Goal: Task Accomplishment & Management: Use online tool/utility

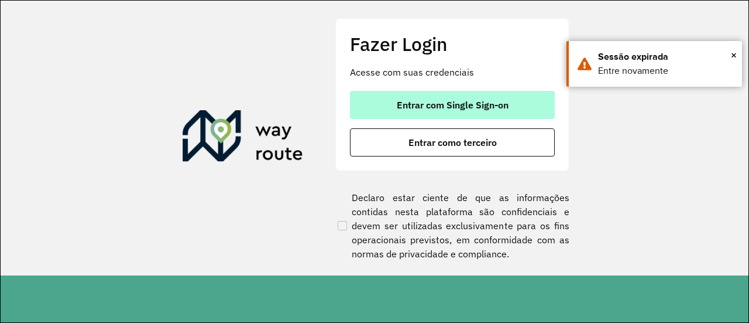
click at [378, 94] on button "Entrar com Single Sign-on" at bounding box center [452, 105] width 205 height 28
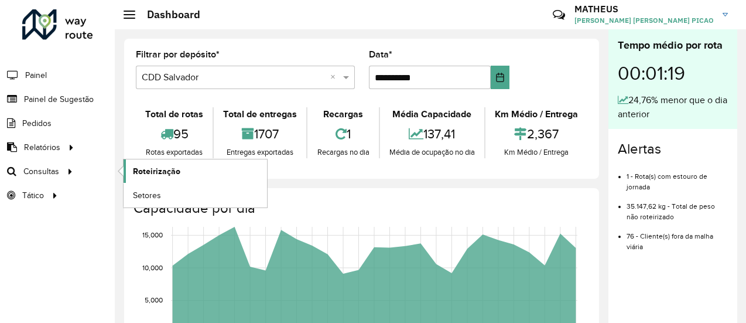
click at [159, 172] on span "Roteirização" at bounding box center [156, 171] width 47 height 12
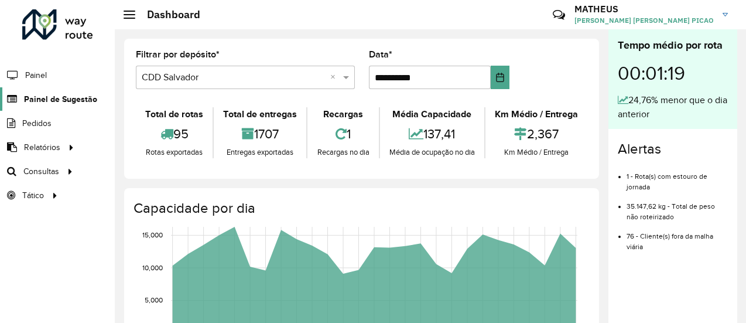
click at [60, 101] on span "Painel de Sugestão" at bounding box center [60, 99] width 73 height 12
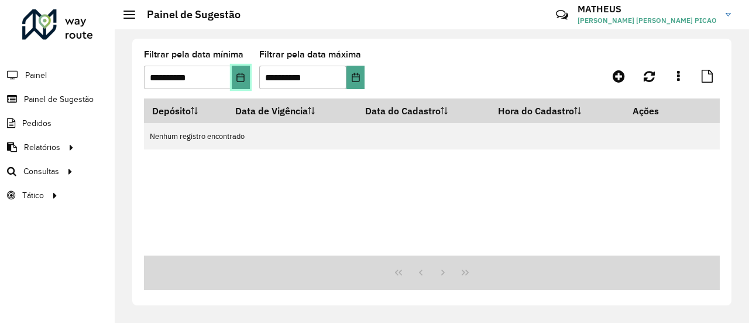
click at [243, 81] on icon "Choose Date" at bounding box center [240, 77] width 9 height 9
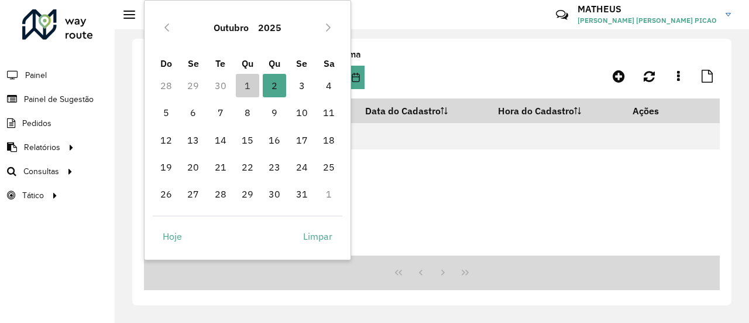
click at [73, 231] on div "Roteirizador AmbevTech Painel Painel de Sugestão Pedidos Relatórios Clientes Cl…" at bounding box center [57, 161] width 115 height 323
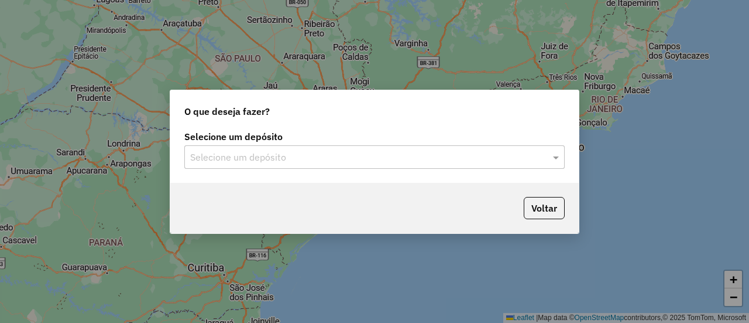
click at [412, 164] on div "Selecione um depósito" at bounding box center [374, 156] width 381 height 23
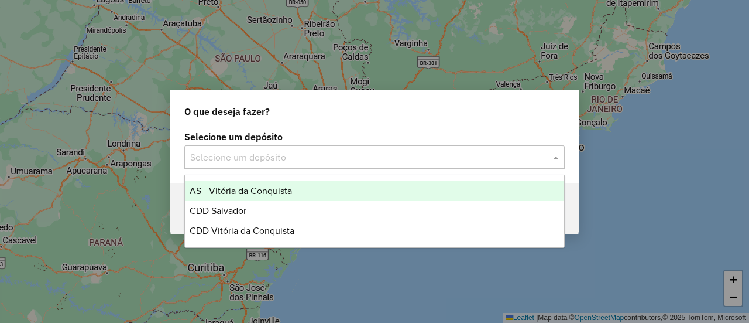
click at [583, 182] on div "O que deseja fazer? Selecione um depósito Selecione um depósito Voltar" at bounding box center [374, 161] width 749 height 323
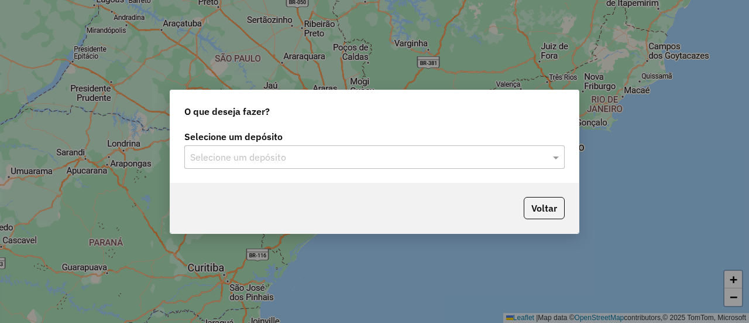
click at [479, 159] on input "text" at bounding box center [362, 157] width 345 height 14
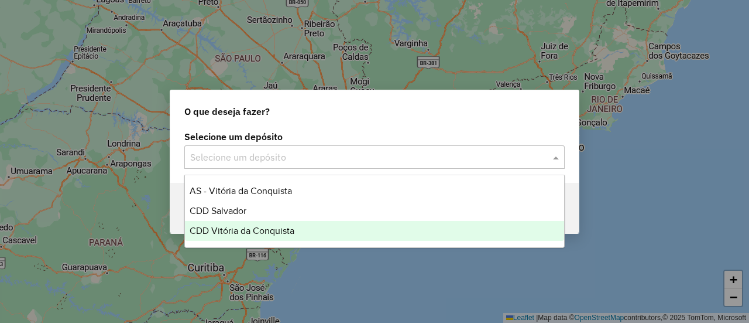
click at [417, 225] on div "CDD Vitória da Conquista" at bounding box center [374, 231] width 379 height 20
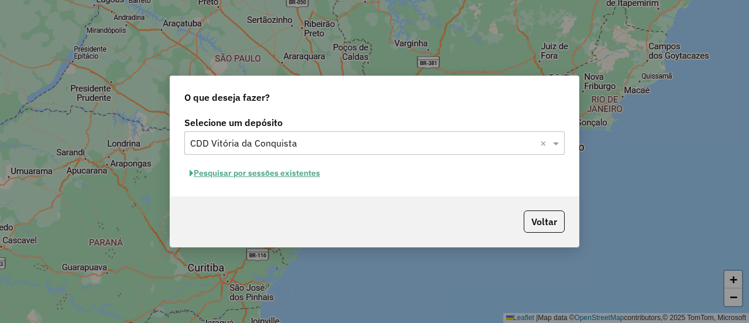
click at [295, 175] on button "Pesquisar por sessões existentes" at bounding box center [254, 173] width 141 height 18
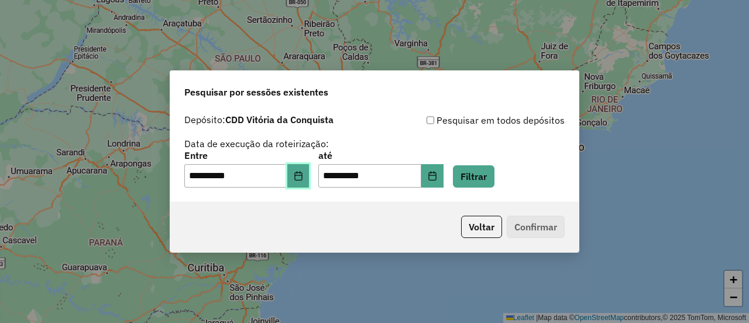
click at [300, 186] on button "Choose Date" at bounding box center [298, 175] width 22 height 23
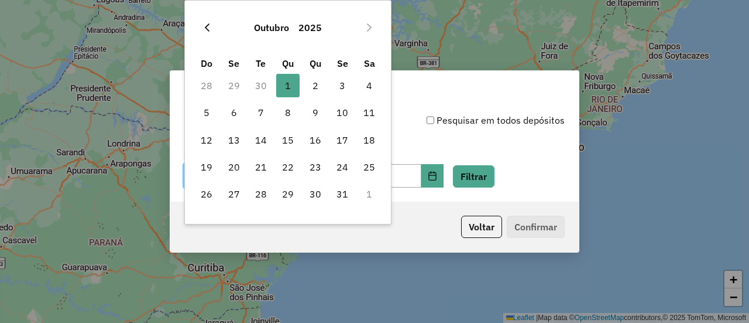
click at [210, 29] on icon "Previous Month" at bounding box center [207, 27] width 9 height 9
click at [214, 160] on span "21" at bounding box center [206, 166] width 23 height 23
type input "**********"
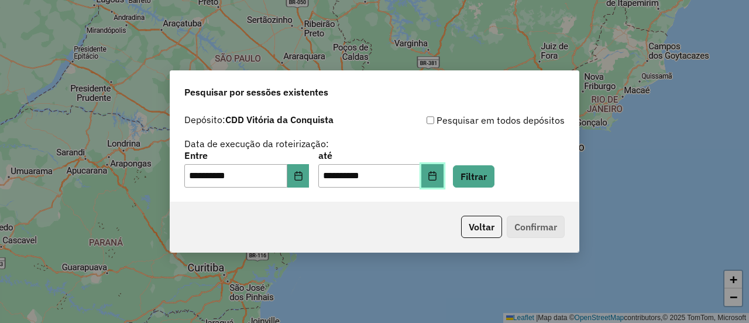
click at [444, 177] on button "Choose Date" at bounding box center [433, 175] width 22 height 23
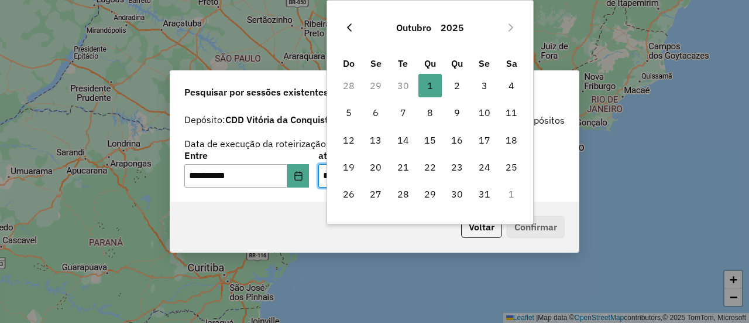
click at [355, 26] on button "Previous Month" at bounding box center [349, 27] width 19 height 19
click at [521, 173] on span "27" at bounding box center [511, 166] width 23 height 23
type input "**********"
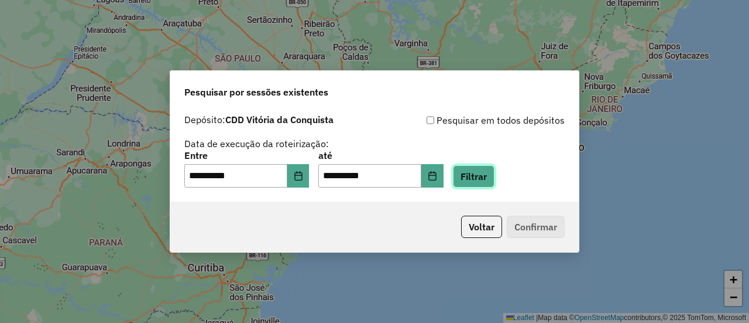
click at [495, 173] on button "Filtrar" at bounding box center [474, 176] width 42 height 22
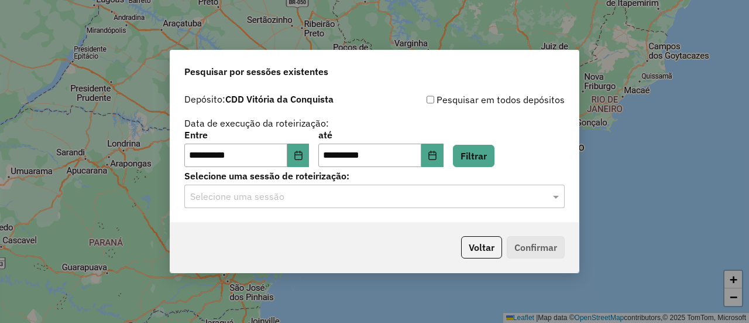
click at [311, 214] on div "**********" at bounding box center [374, 155] width 409 height 134
click at [299, 209] on div "**********" at bounding box center [374, 155] width 409 height 134
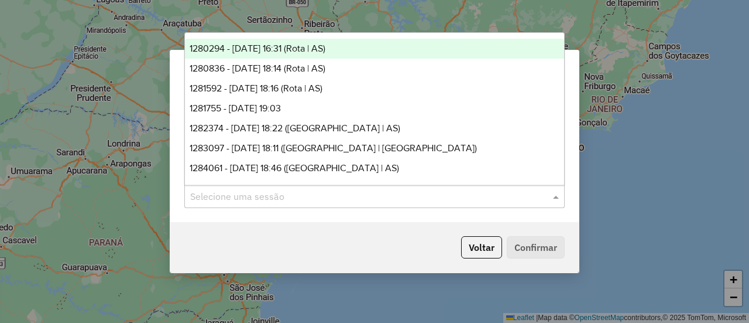
click at [292, 207] on div "Selecione uma sessão" at bounding box center [374, 195] width 381 height 23
click at [343, 56] on div "1280294 - [DATE] 16:31 (Rota | AS)" at bounding box center [374, 49] width 379 height 20
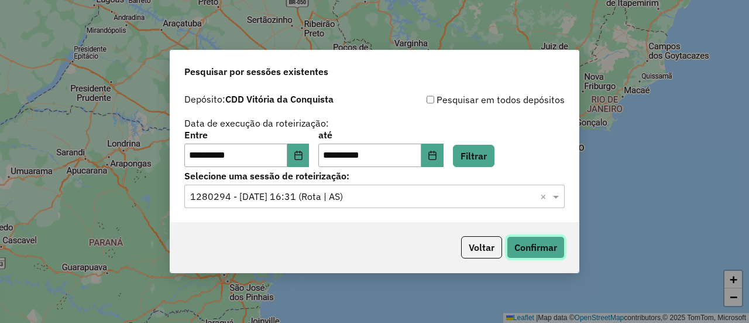
click at [534, 248] on button "Confirmar" at bounding box center [536, 247] width 58 height 22
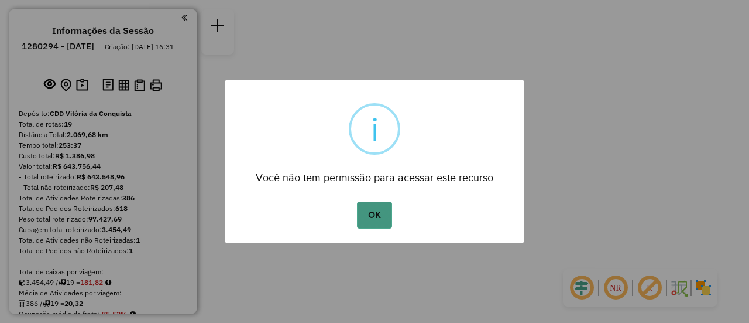
click at [376, 214] on button "OK" at bounding box center [374, 214] width 35 height 27
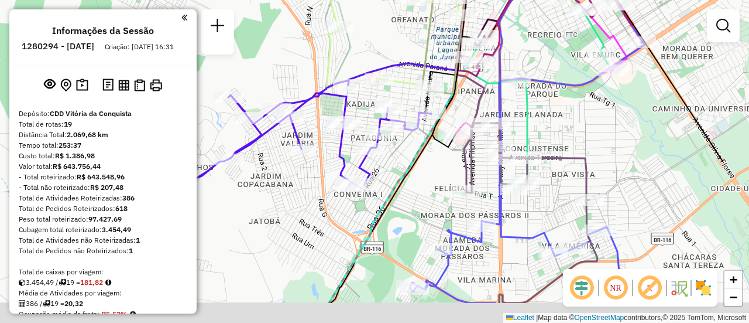
drag, startPoint x: 422, startPoint y: 101, endPoint x: 321, endPoint y: 49, distance: 113.9
click at [321, 49] on div "Janela de atendimento Grade de atendimento Capacidade Transportadoras Veículos …" at bounding box center [374, 161] width 749 height 323
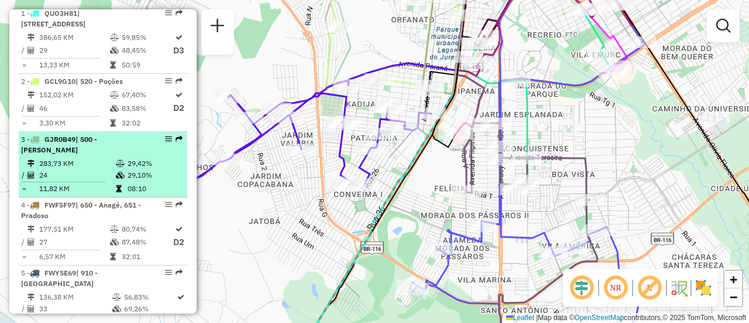
scroll to position [345, 0]
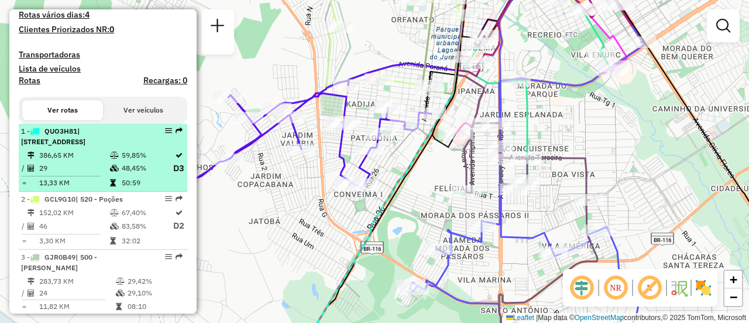
click at [78, 146] on span "| 620 - Encruzilhada , 622 - Vila do Café" at bounding box center [53, 135] width 64 height 19
select select "**********"
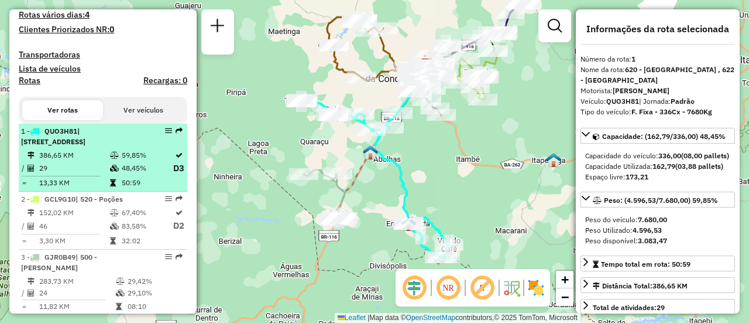
click at [165, 134] on em at bounding box center [168, 130] width 7 height 7
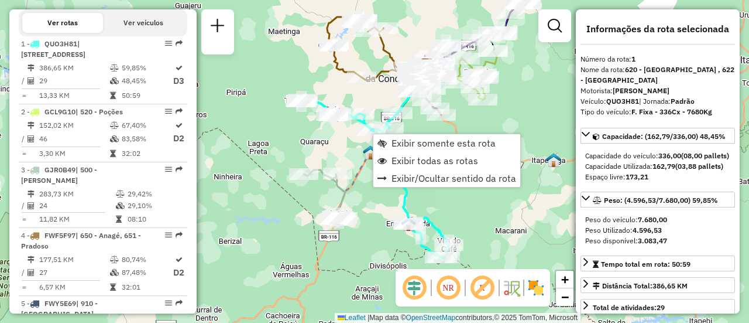
scroll to position [469, 0]
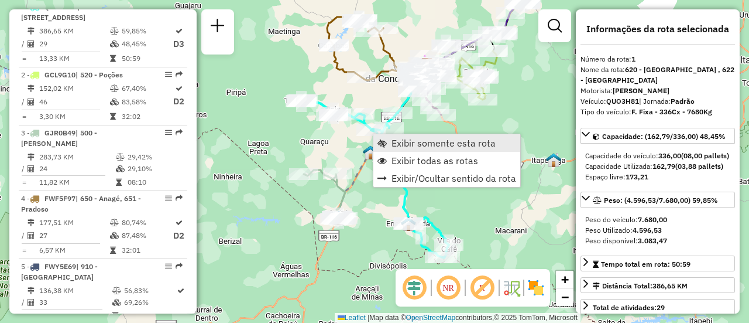
click at [408, 149] on link "Exibir somente esta rota" at bounding box center [447, 143] width 147 height 18
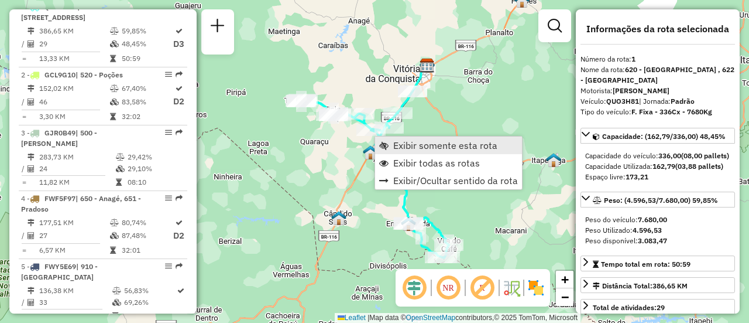
click at [409, 152] on link "Exibir somente esta rota" at bounding box center [448, 145] width 147 height 18
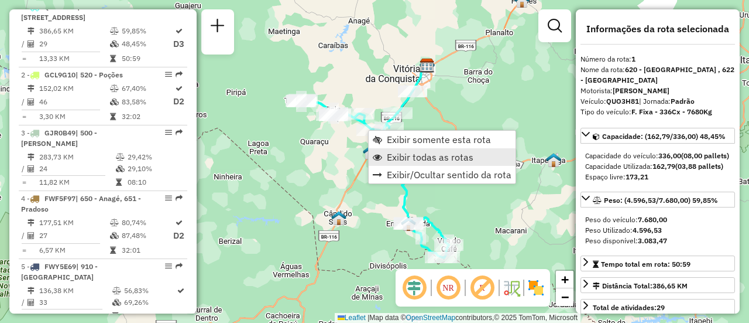
click at [391, 152] on span "Exibir todas as rotas" at bounding box center [430, 156] width 87 height 9
